Goal: Book appointment/travel/reservation

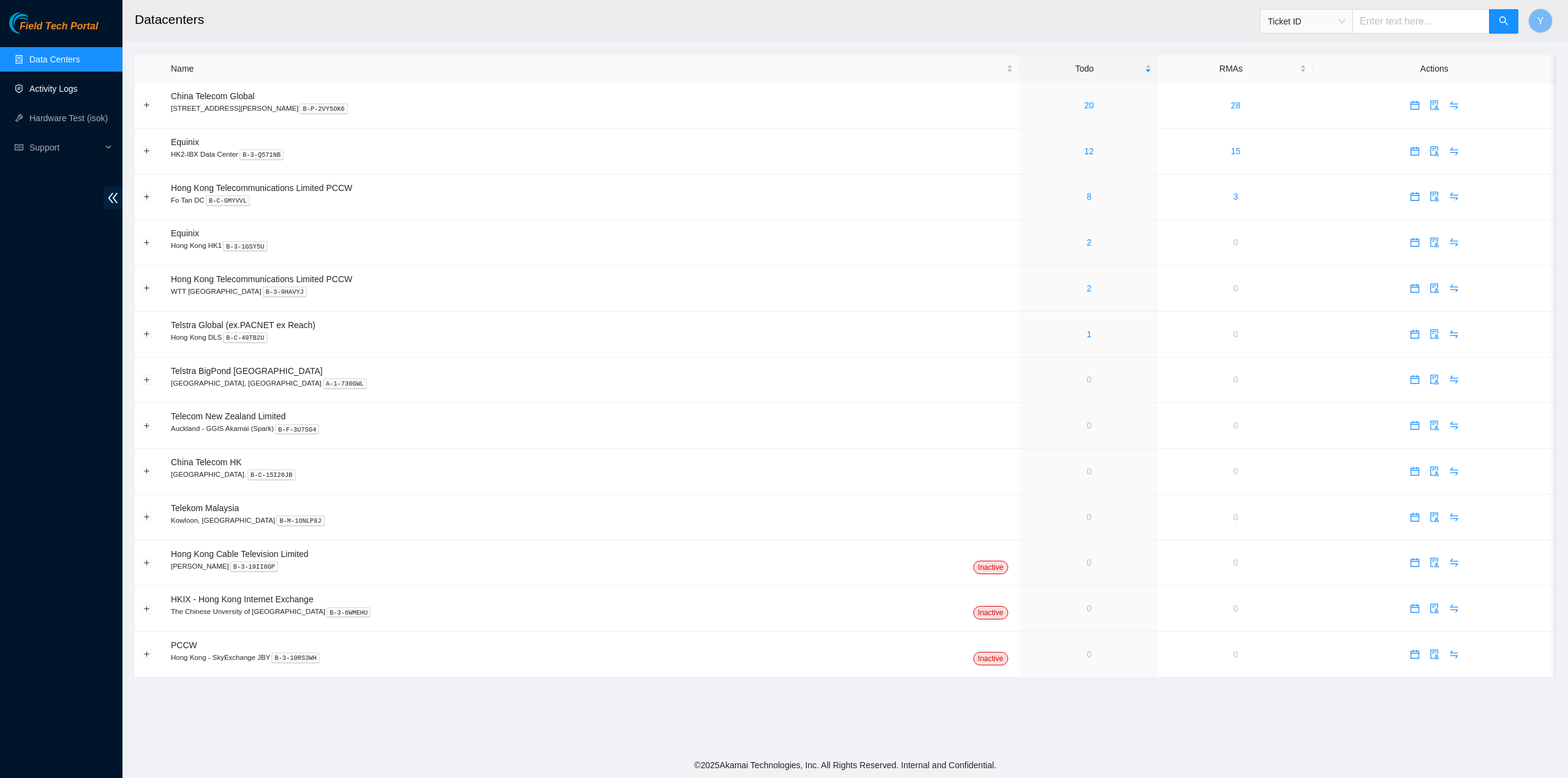
click at [46, 94] on link "Activity Logs" at bounding box center [54, 88] width 48 height 10
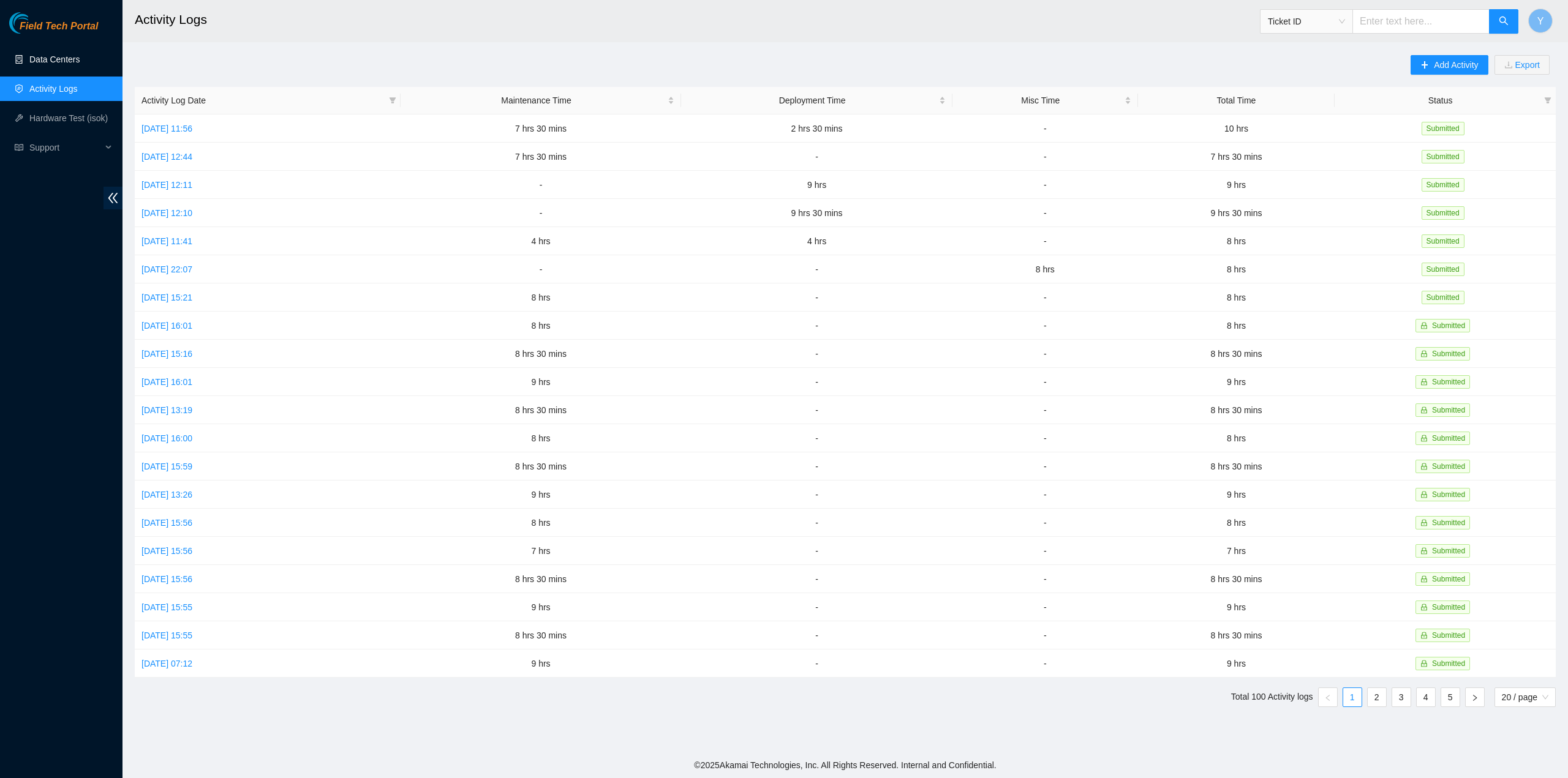
click at [46, 64] on link "Data Centers" at bounding box center [55, 59] width 50 height 10
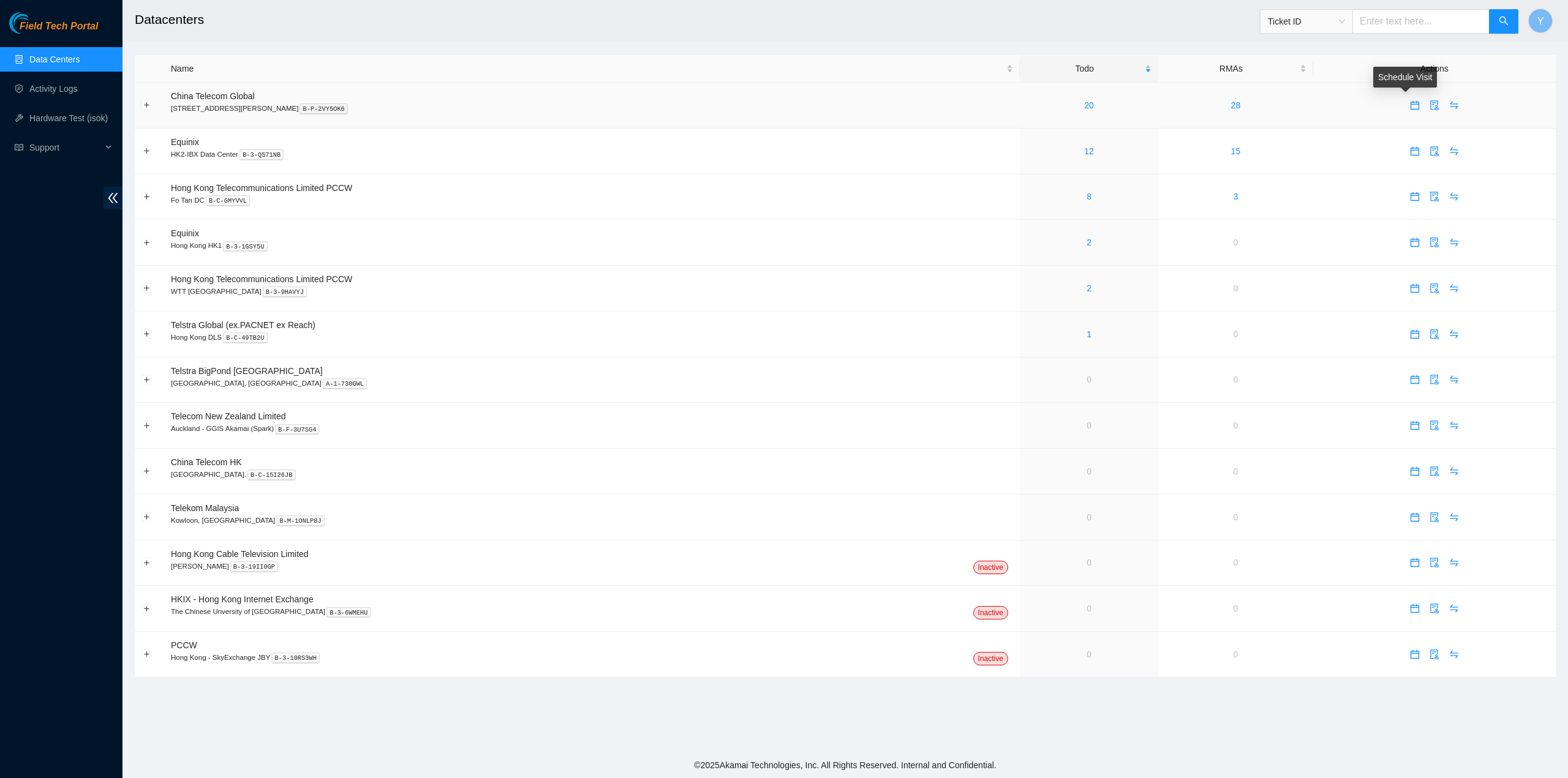
click at [1410, 106] on icon "calendar" at bounding box center [1415, 105] width 10 height 10
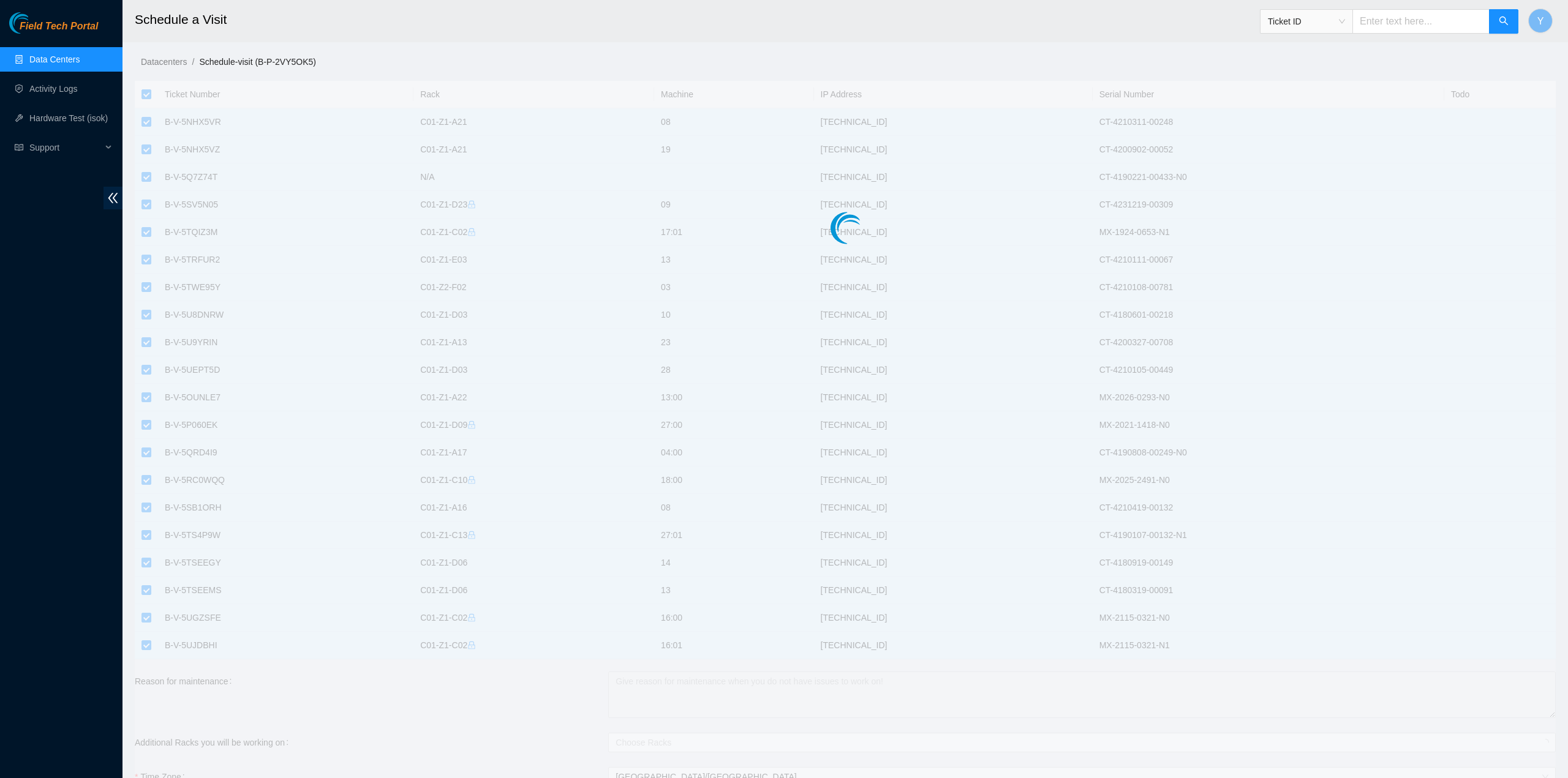
checkbox input "true"
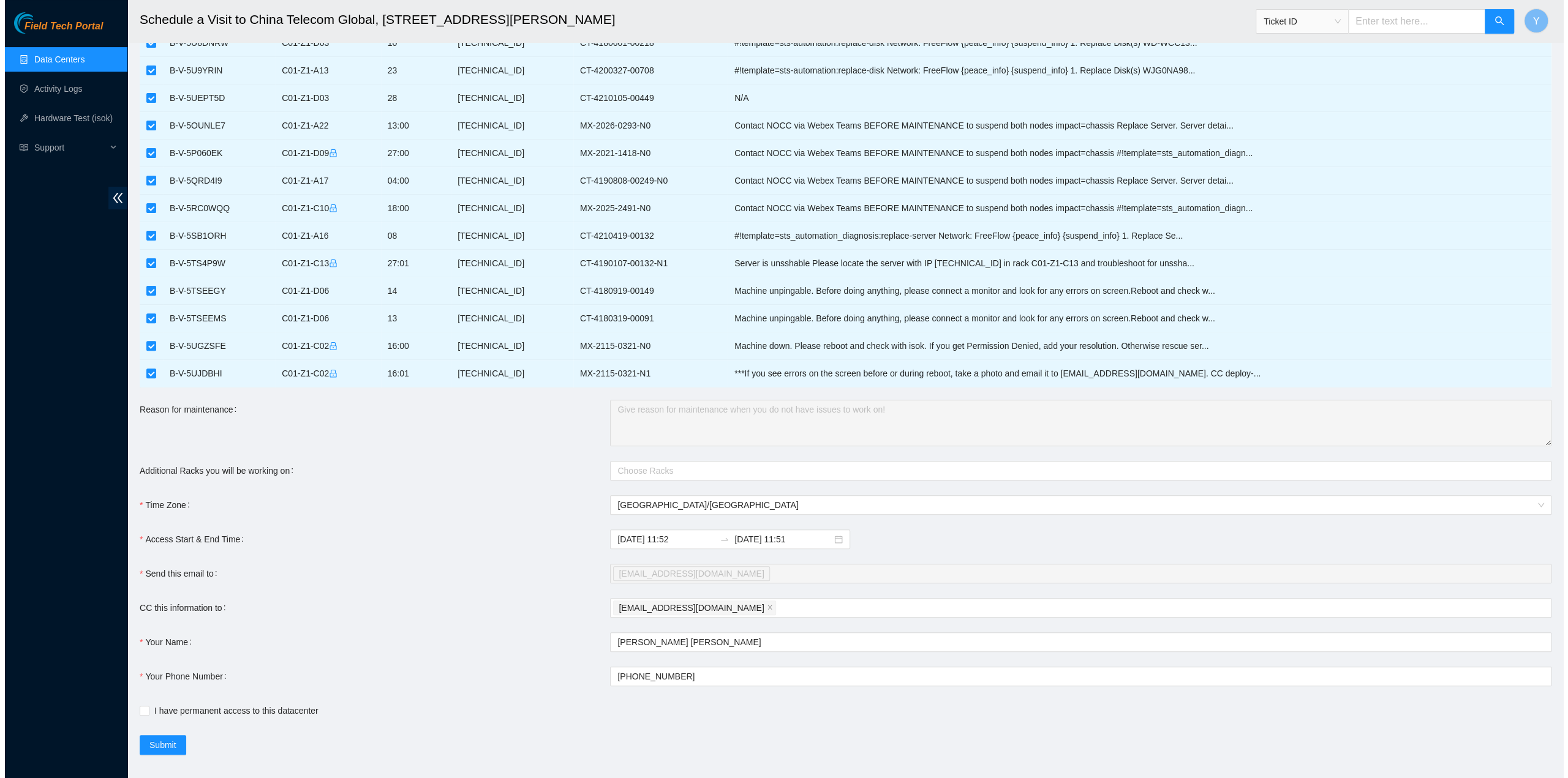
scroll to position [284, 0]
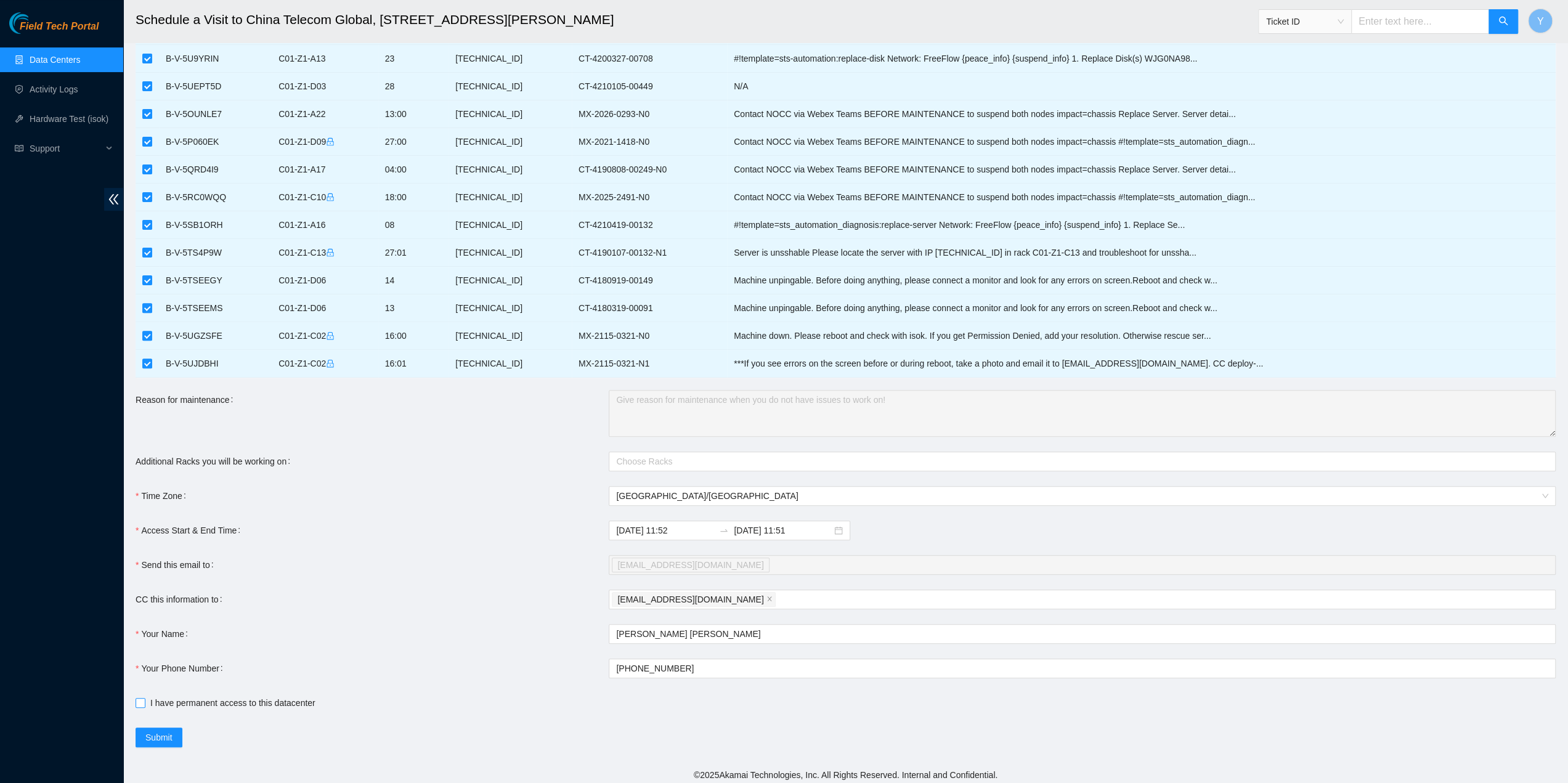
click at [244, 696] on span "I have permanent access to this datacenter" at bounding box center [233, 702] width 175 height 13
click at [144, 698] on input "I have permanent access to this datacenter" at bounding box center [140, 702] width 8 height 8
checkbox input "true"
click at [154, 731] on span "Submit" at bounding box center [159, 737] width 27 height 13
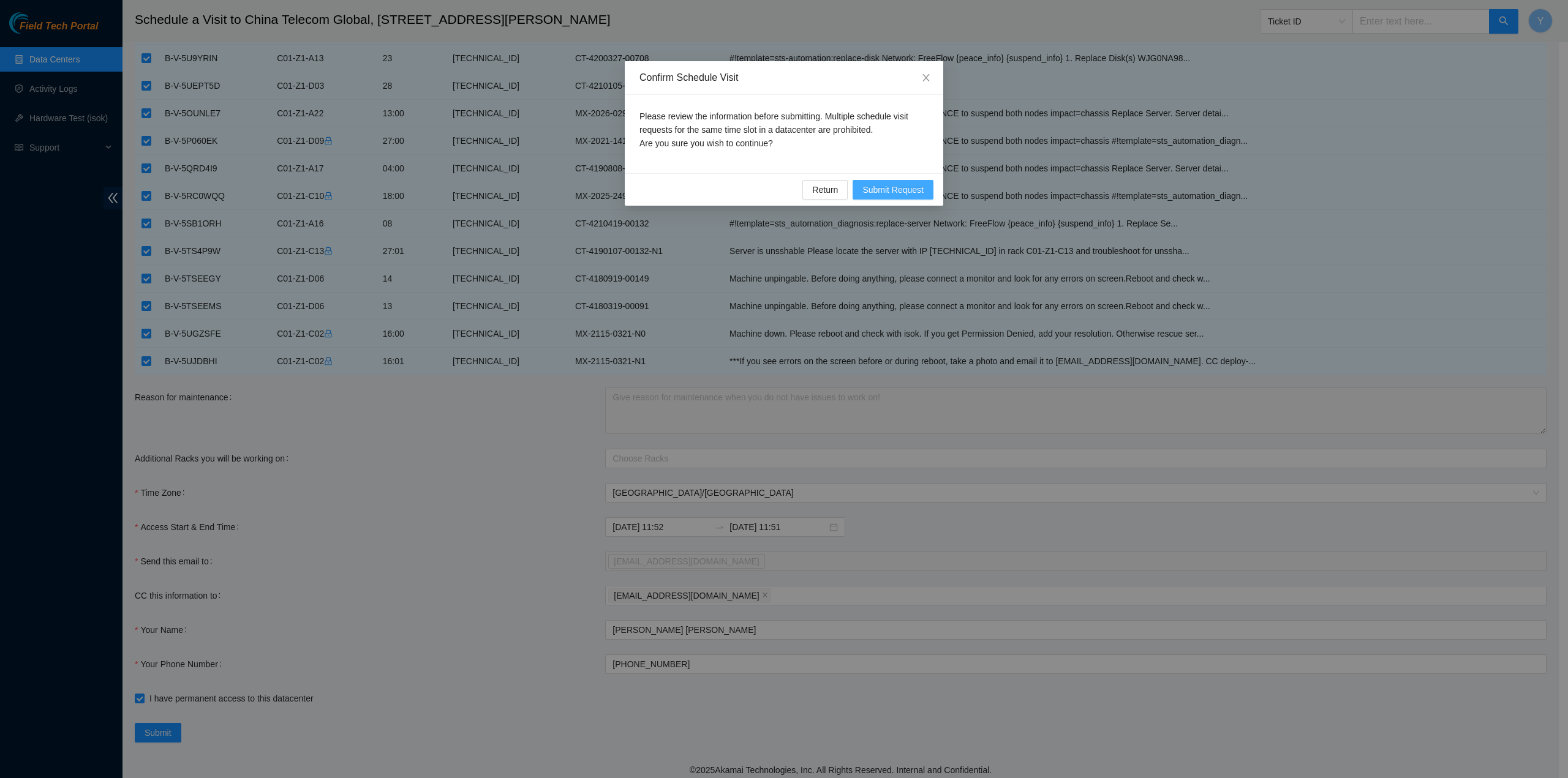
click at [884, 190] on span "Submit Request" at bounding box center [893, 189] width 62 height 13
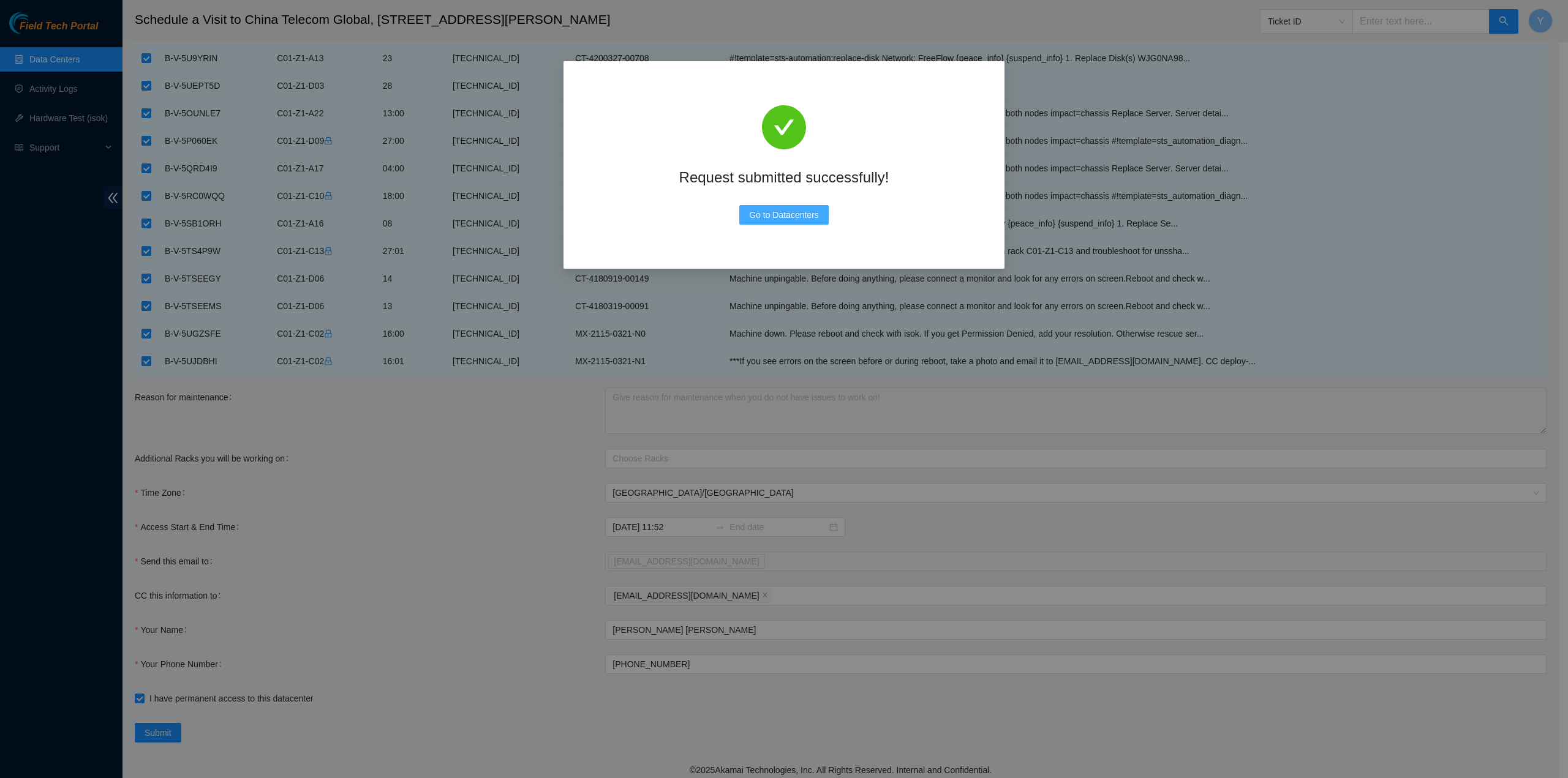
click at [785, 214] on span "Go to Datacenters" at bounding box center [784, 214] width 70 height 13
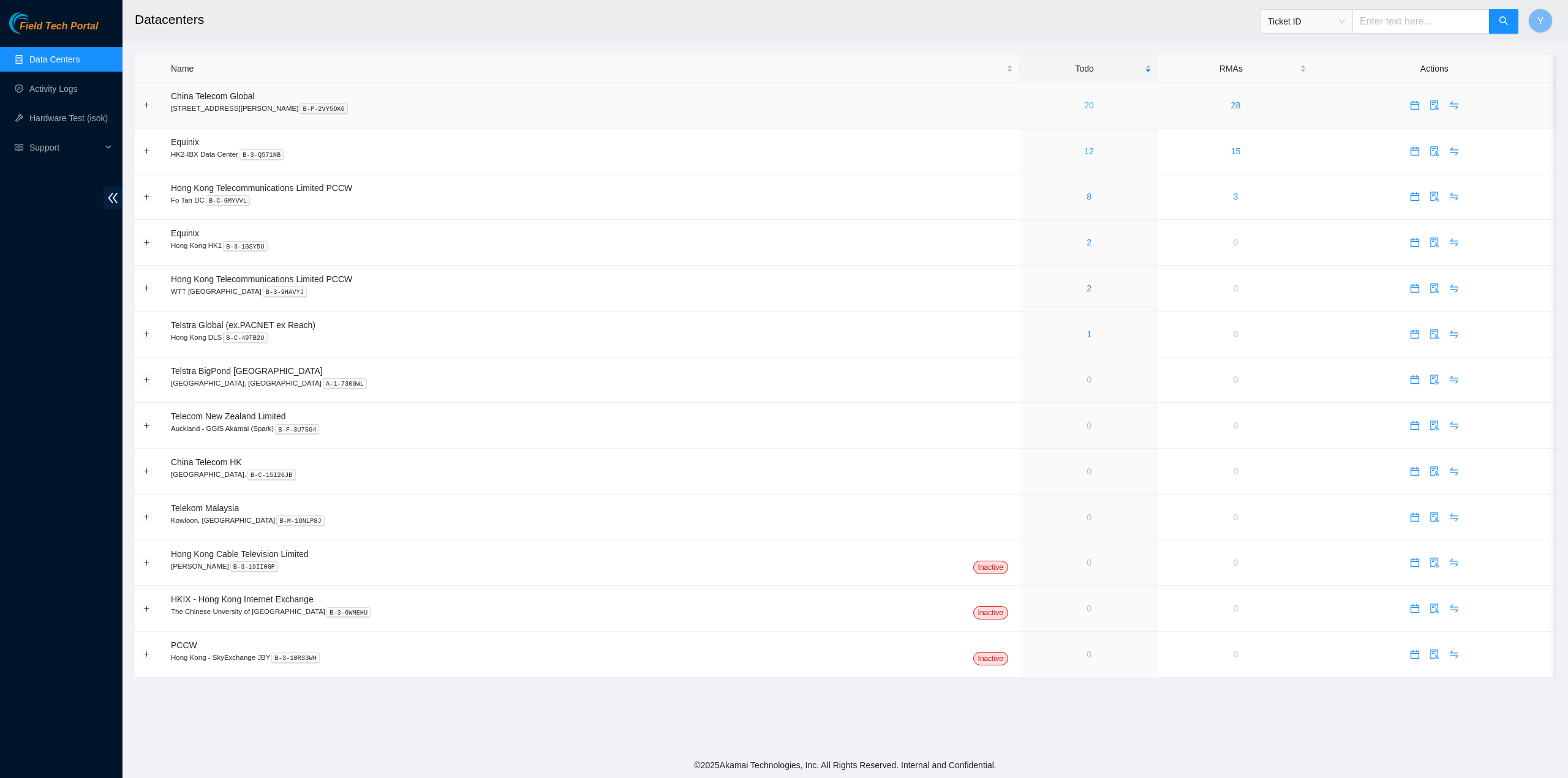
click at [1084, 102] on link "20" at bounding box center [1089, 105] width 10 height 10
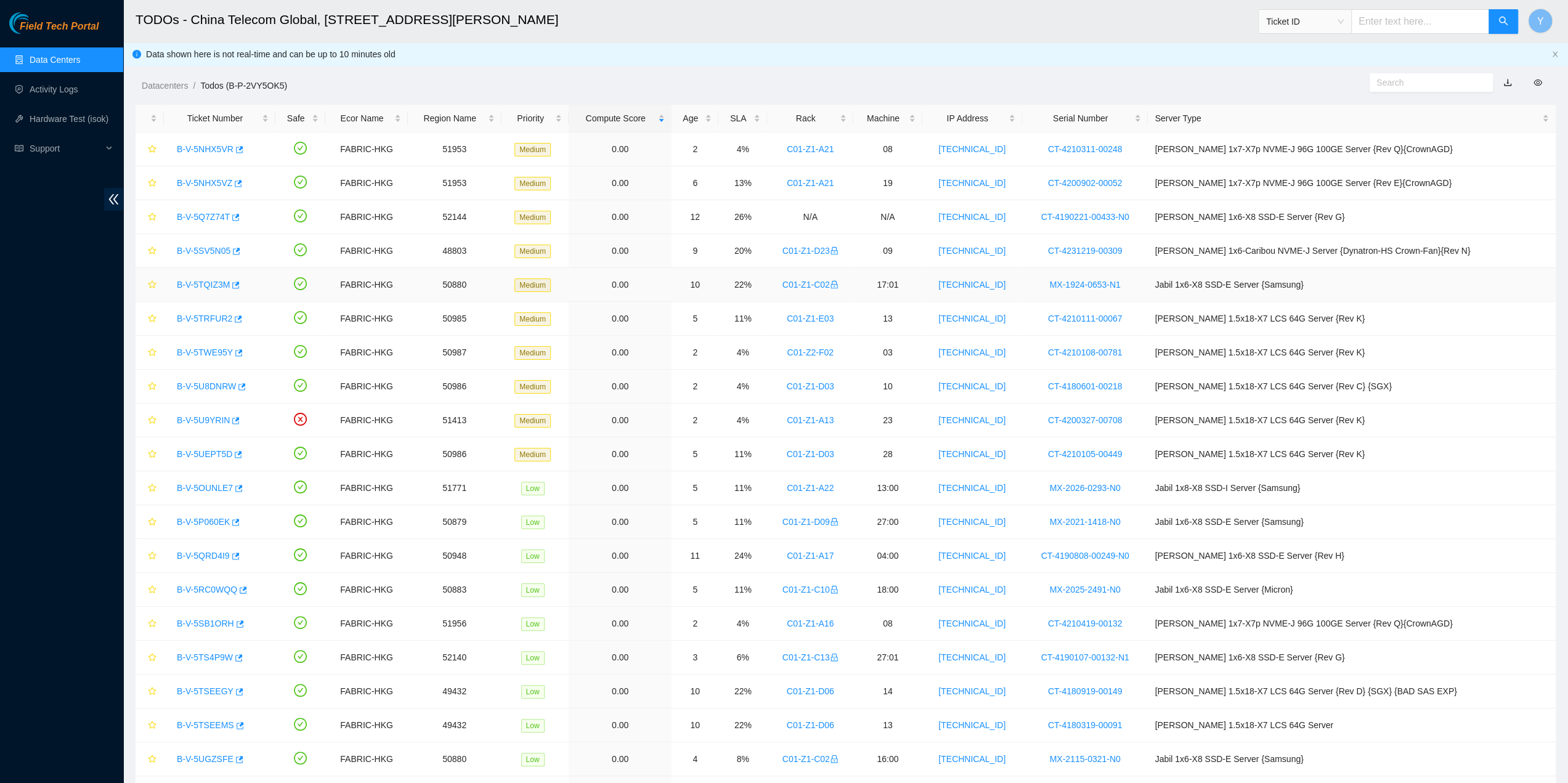
click at [219, 286] on link "B-V-5TQIZ3M" at bounding box center [203, 284] width 53 height 10
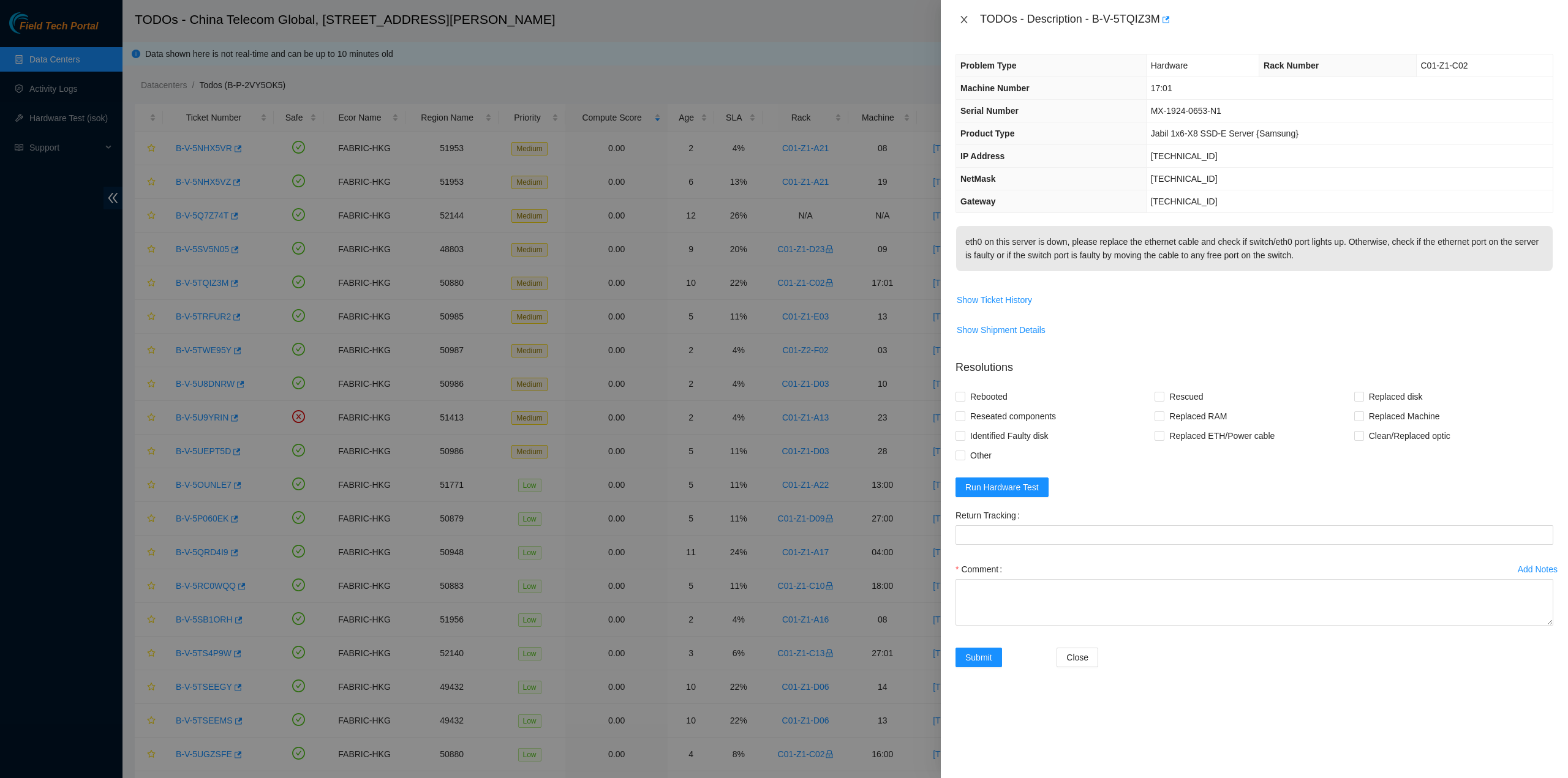
click at [963, 14] on button "Close" at bounding box center [964, 19] width 17 height 12
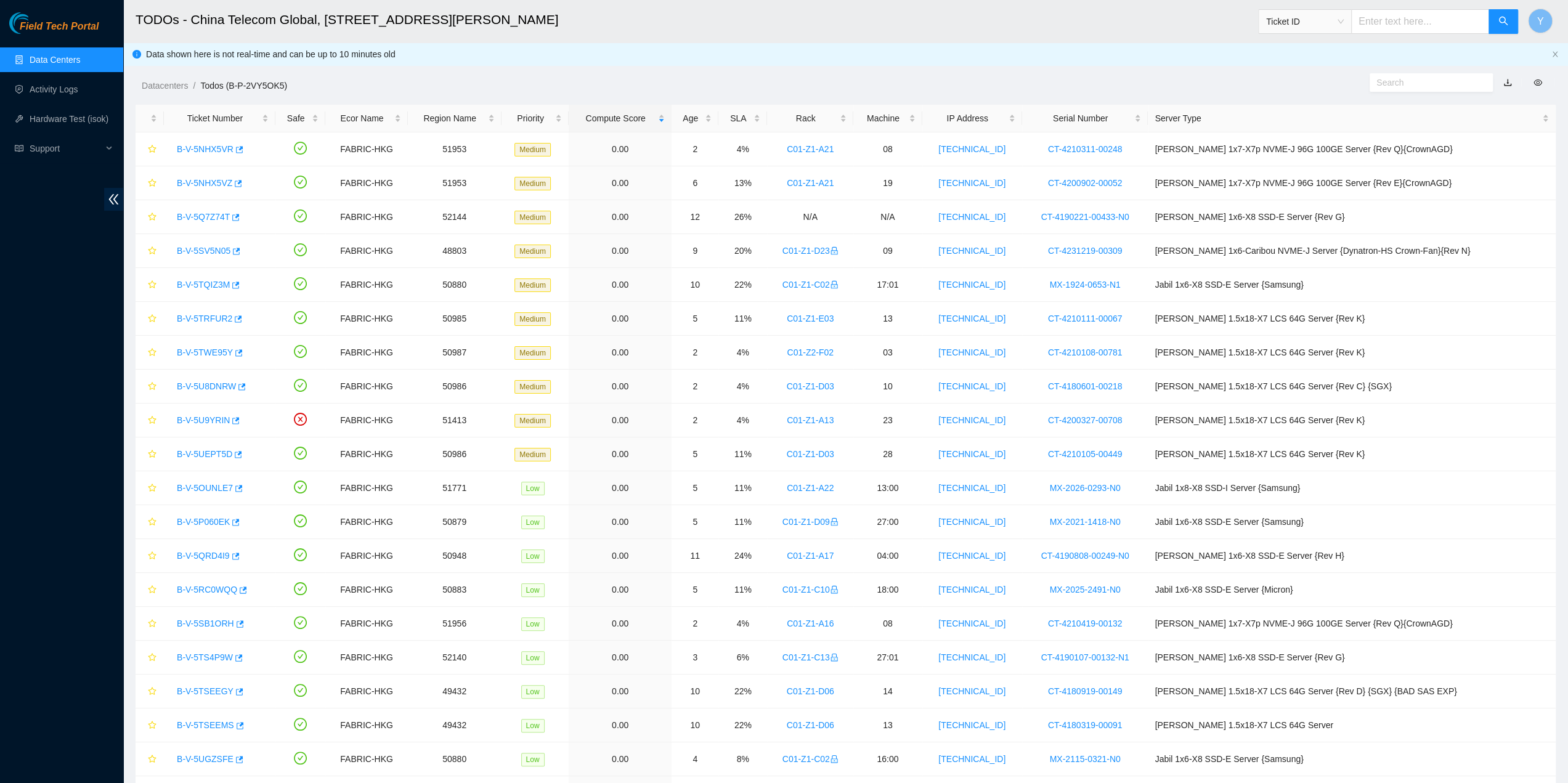
click at [1181, 89] on ol "Datacenters / Todos (B-P-2VY5OK5) /" at bounding box center [674, 85] width 1065 height 13
